Goal: Transaction & Acquisition: Purchase product/service

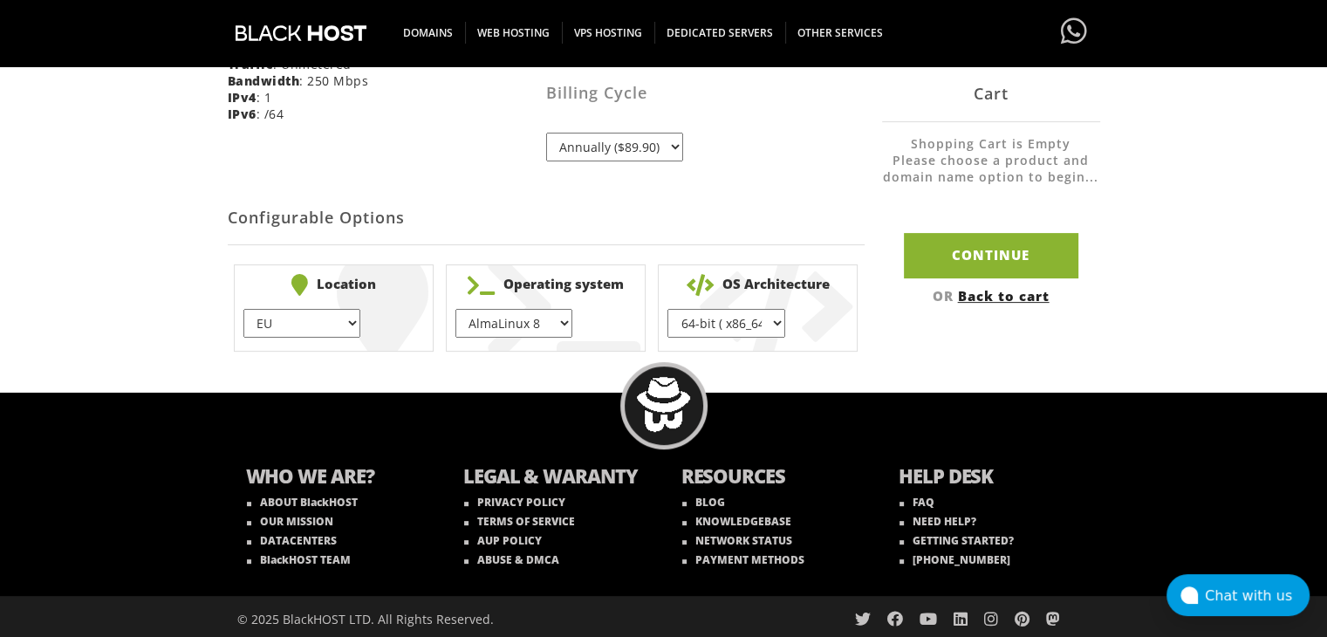
scroll to position [519, 0]
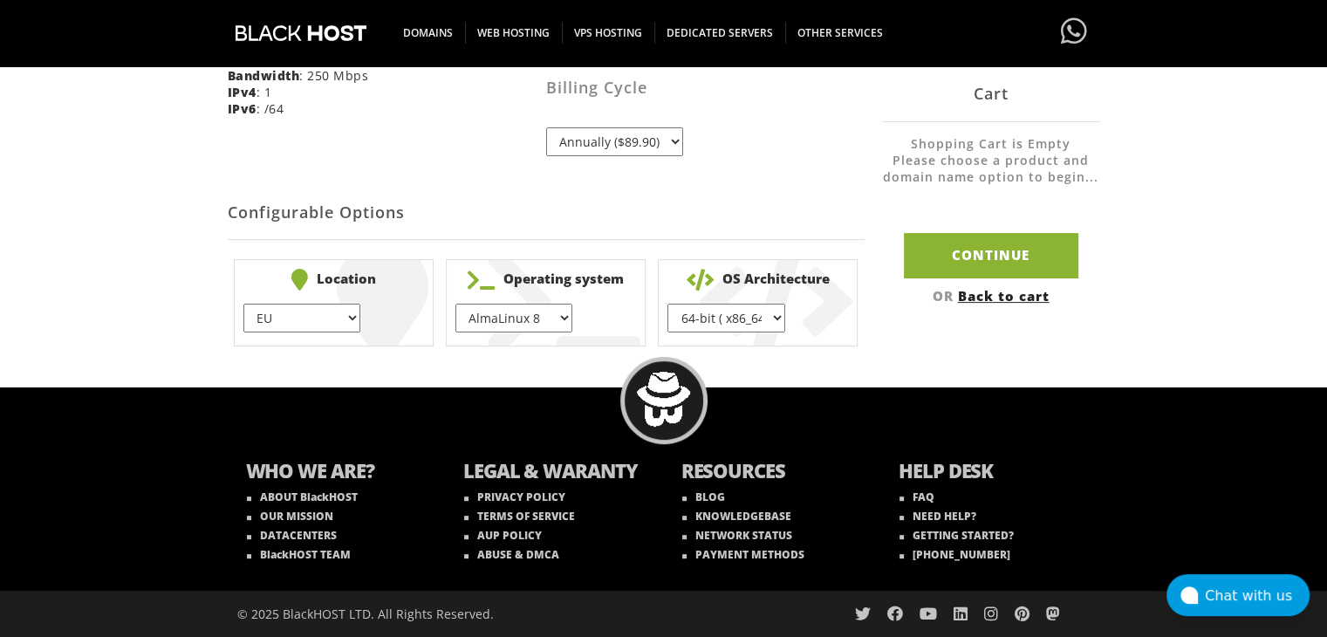
click at [531, 325] on select "AlmaLinux 8 } AlmaLinux 9 } AlmaLinux 10 } Rocky Linux 8 } CentOS 7 } CentOS 8 …" at bounding box center [514, 318] width 117 height 29
click at [118, 193] on div "Product Configuration The product/service you have chosen has the following con…" at bounding box center [663, 33] width 1327 height 639
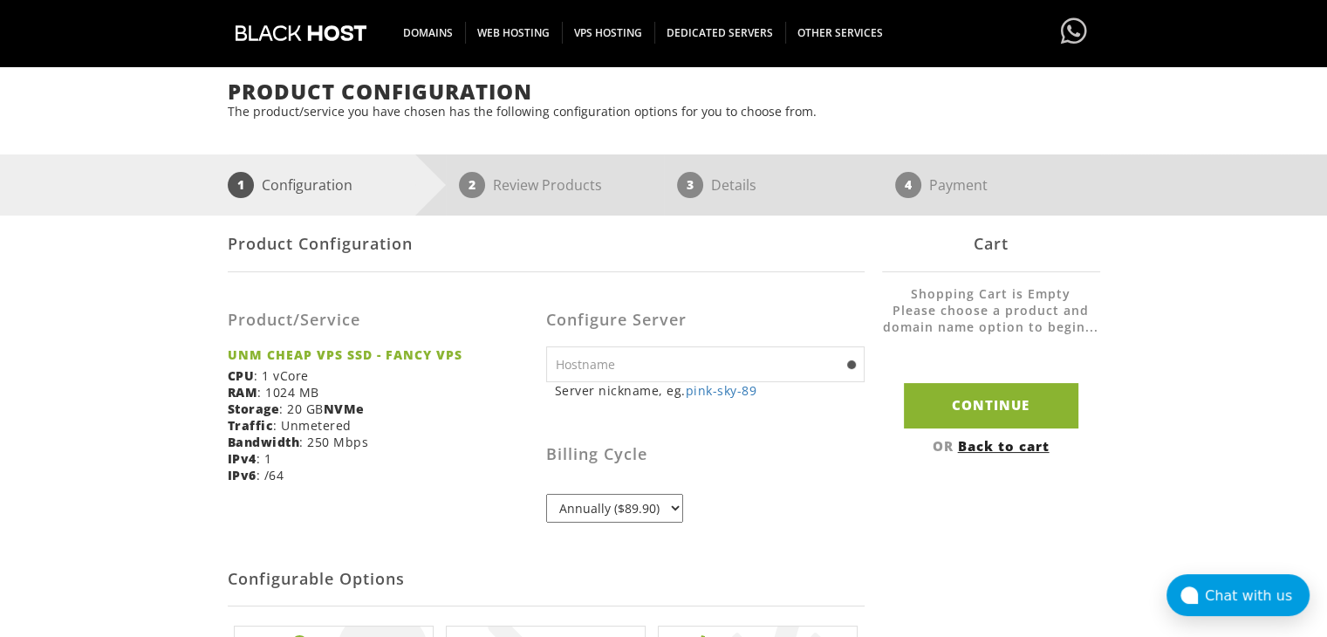
scroll to position [54, 0]
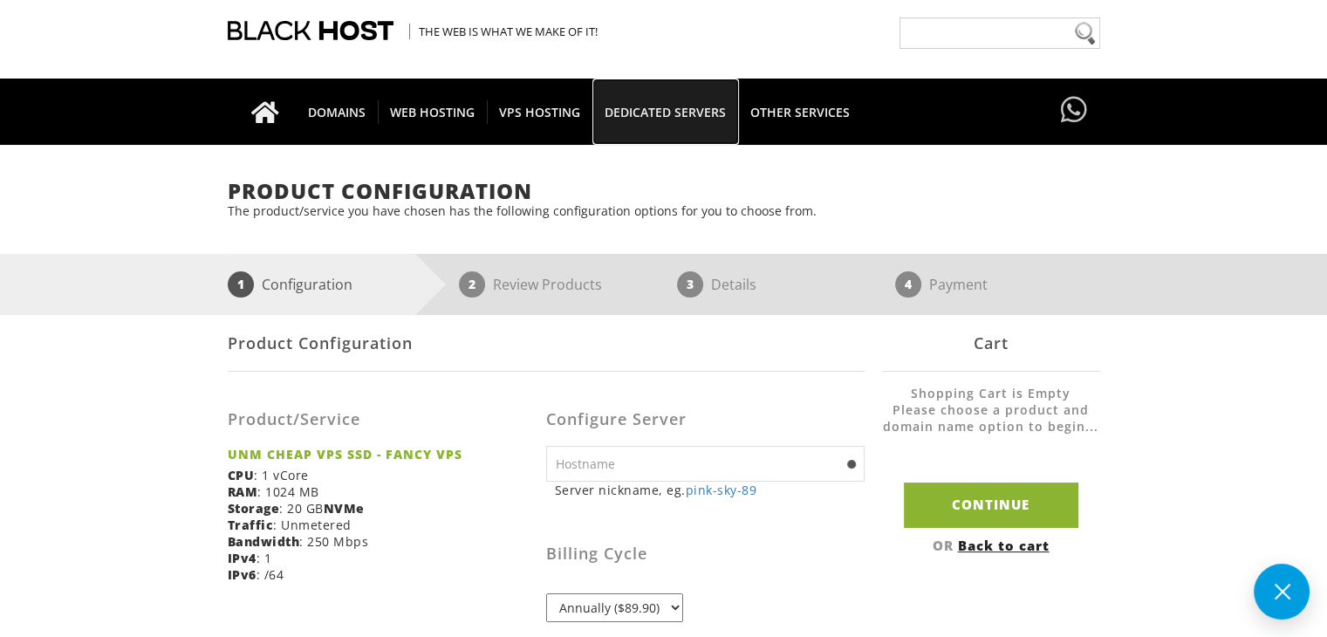
click at [652, 112] on span "DEDICATED SERVERS" at bounding box center [666, 112] width 146 height 24
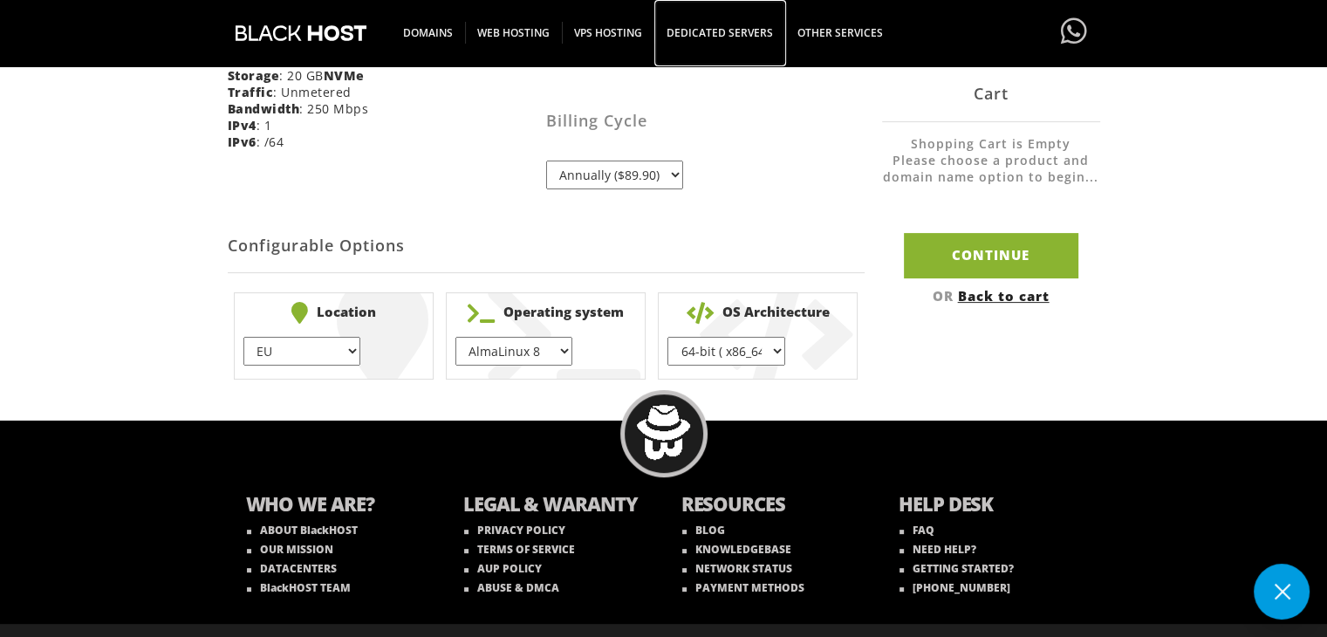
scroll to position [519, 0]
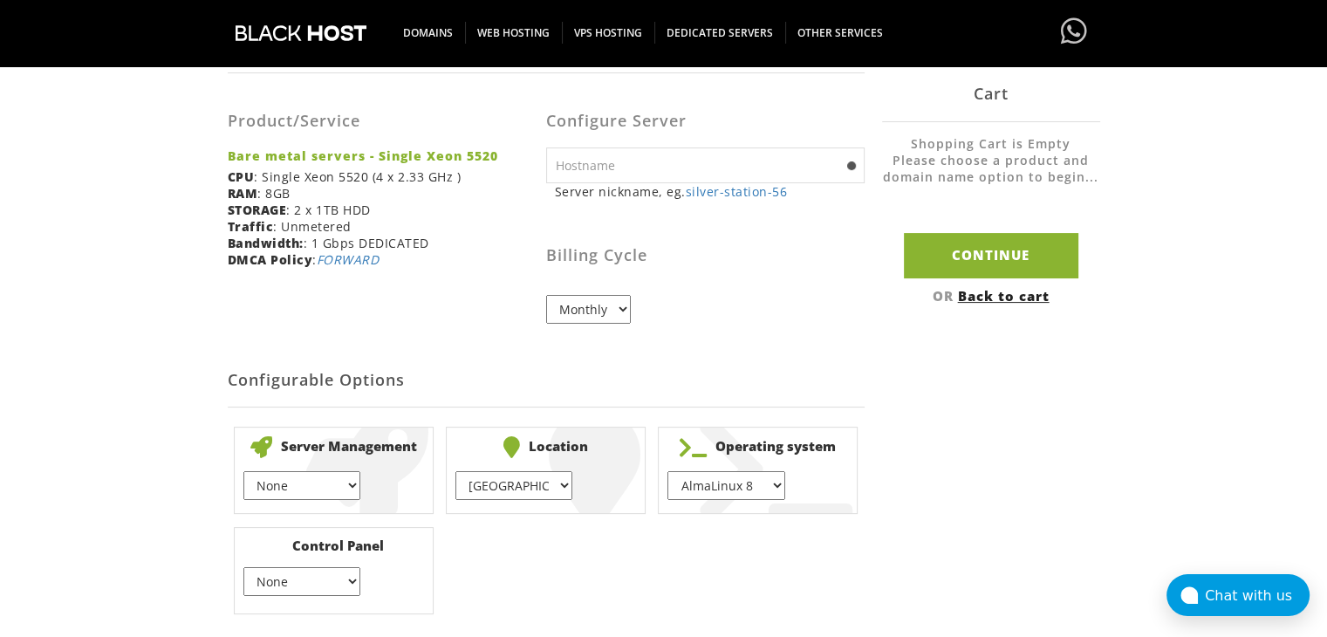
scroll to position [356, 0]
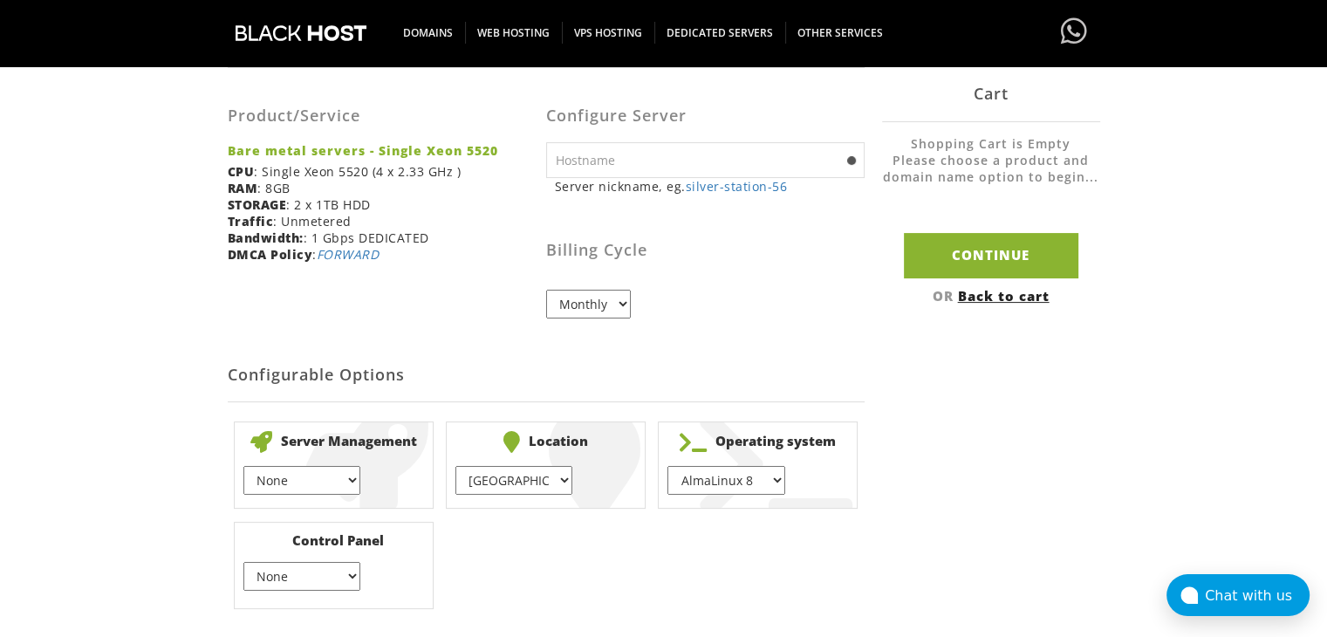
click at [543, 471] on select "[GEOGRAPHIC_DATA] } [GEOGRAPHIC_DATA] } [GEOGRAPHIC_DATA] } [GEOGRAPHIC_DATA] }…" at bounding box center [514, 480] width 117 height 29
click at [733, 488] on select "AlmaLinux 8 } AlmaLinux 9 } AlmaLinux 10 } Rocky Linux 8 } Rocky Linux 9 } Cent…" at bounding box center [726, 480] width 117 height 29
click at [346, 221] on div "Product/Service Bare metal servers - Single Xeon 5520 CPU : Single Xeon 5520 (4…" at bounding box center [387, 178] width 319 height 195
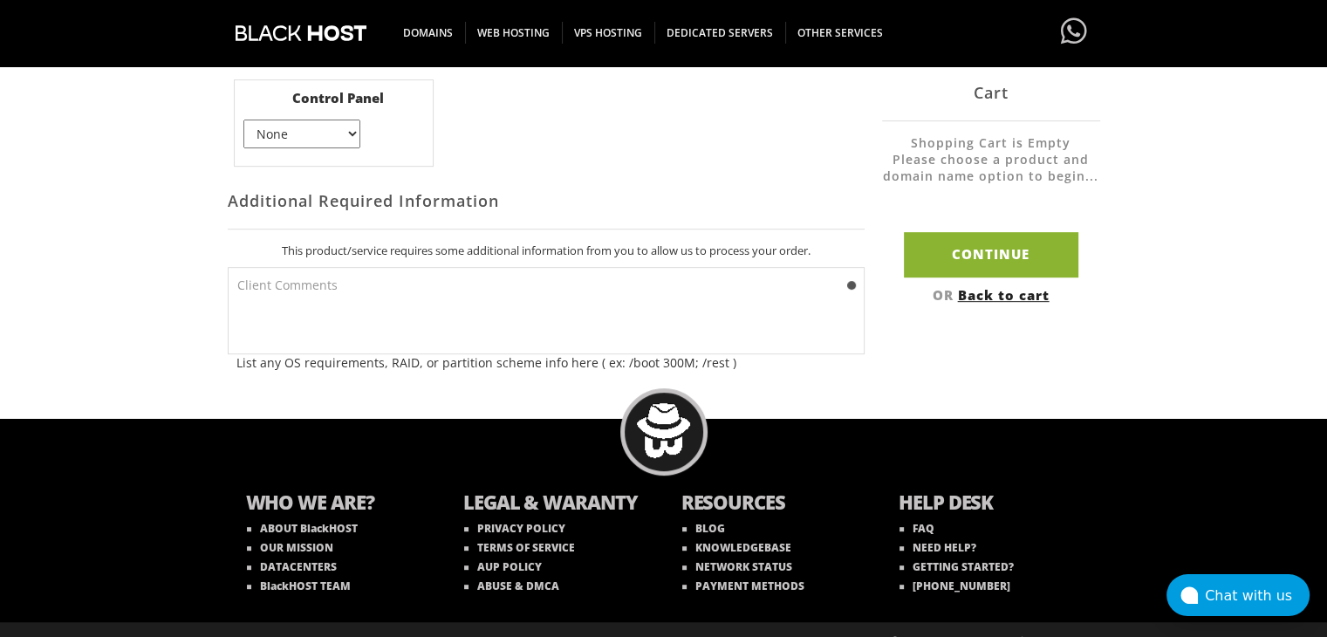
scroll to position [831, 0]
